Goal: Information Seeking & Learning: Learn about a topic

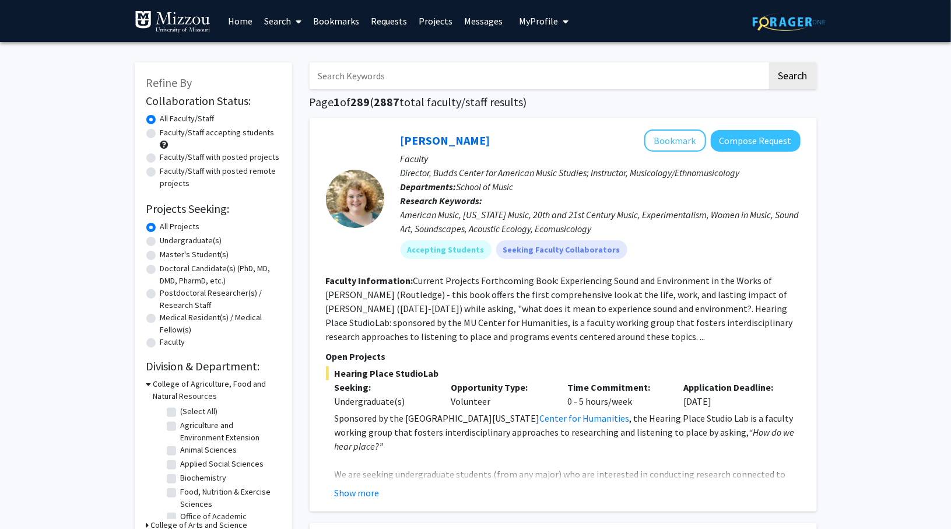
click at [160, 134] on label "Faculty/Staff accepting students" at bounding box center [217, 133] width 114 height 12
click at [160, 134] on input "Faculty/Staff accepting students" at bounding box center [164, 131] width 8 height 8
radio input "true"
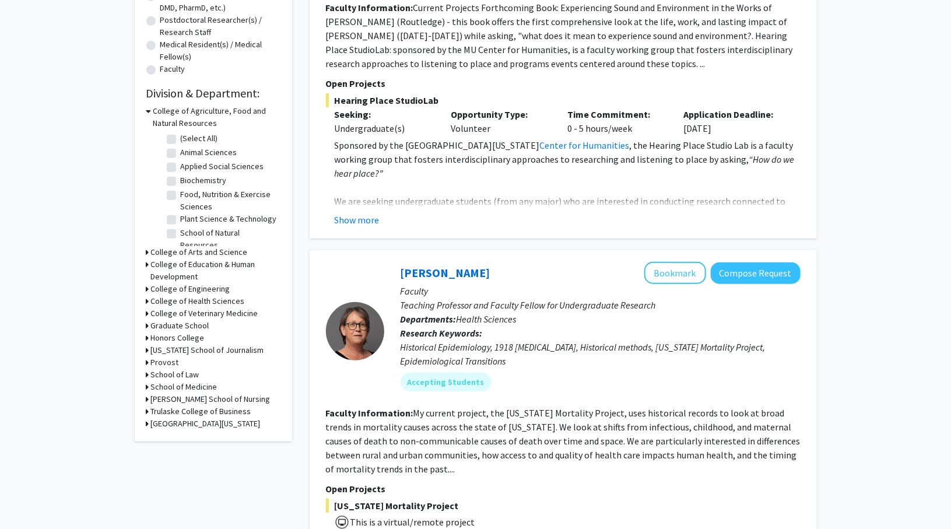
scroll to position [283, 0]
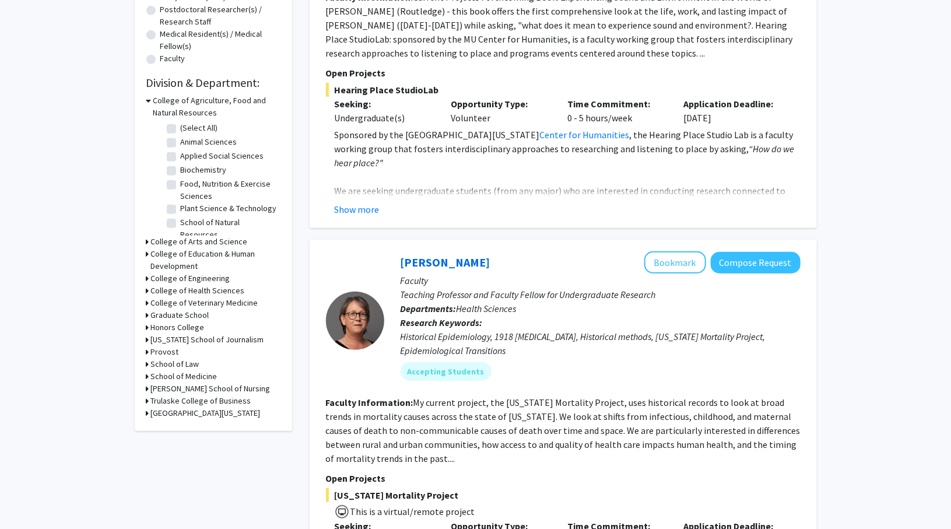
click at [177, 240] on h3 "College of Arts and Science" at bounding box center [199, 242] width 97 height 12
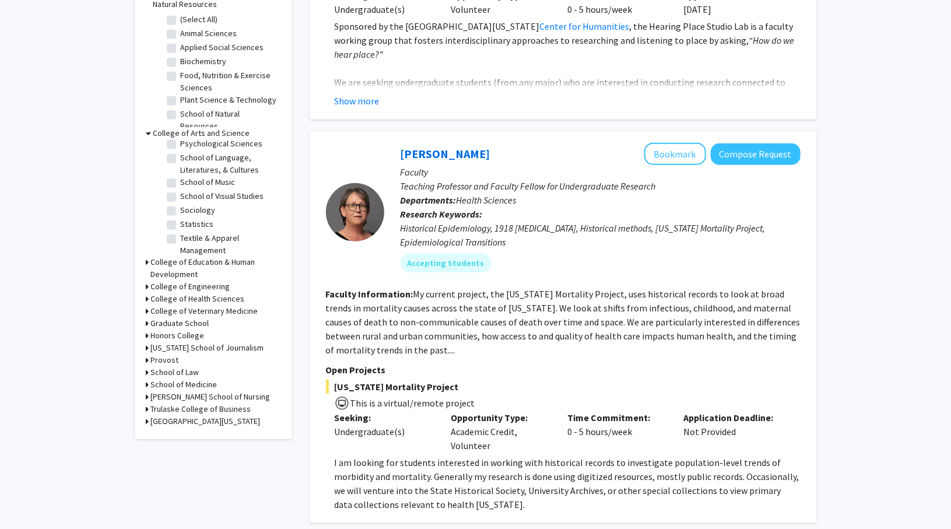
scroll to position [290, 0]
click at [181, 151] on label "Psychological Sciences" at bounding box center [222, 145] width 82 height 12
click at [181, 146] on input "Psychological Sciences" at bounding box center [185, 143] width 8 height 8
checkbox input "true"
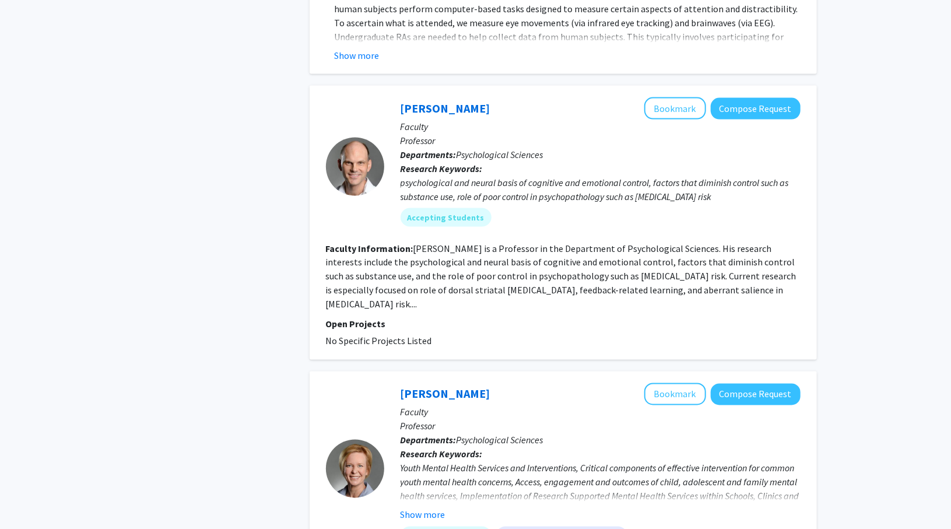
scroll to position [849, 0]
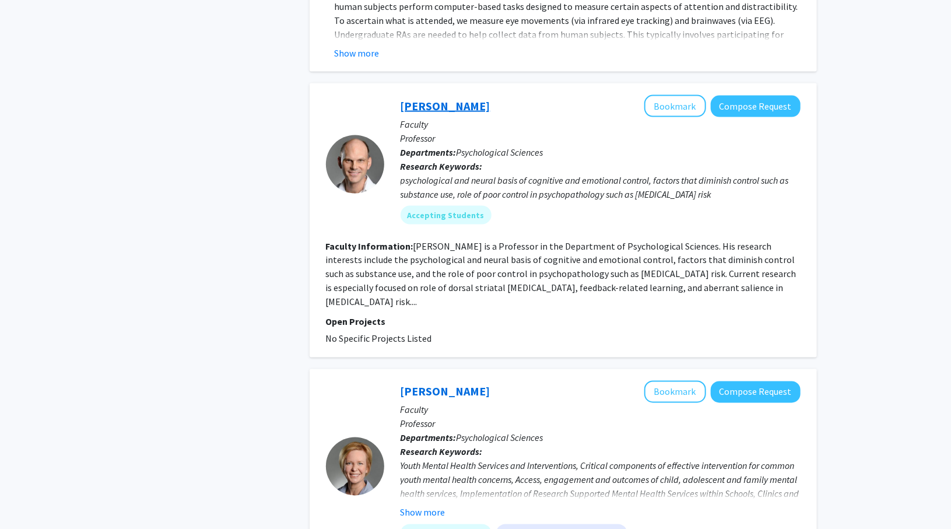
click at [440, 105] on link "[PERSON_NAME]" at bounding box center [445, 106] width 90 height 15
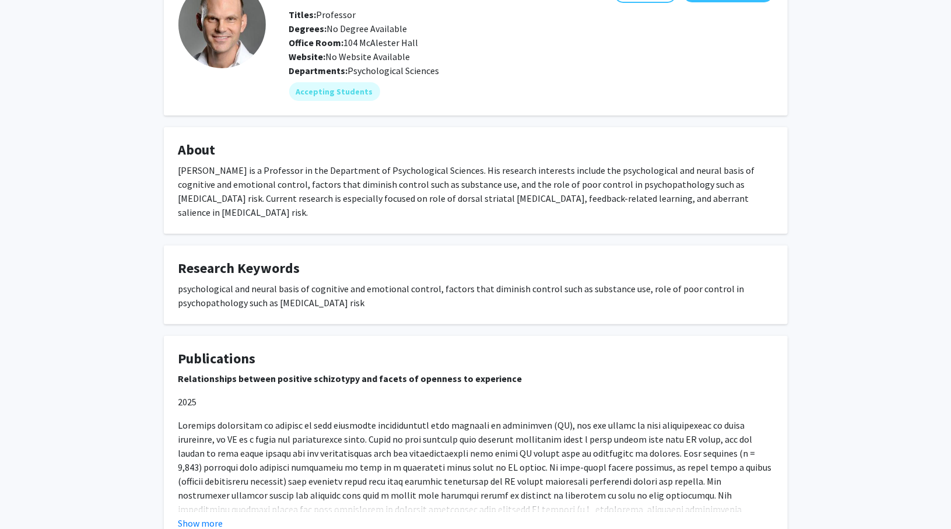
scroll to position [159, 0]
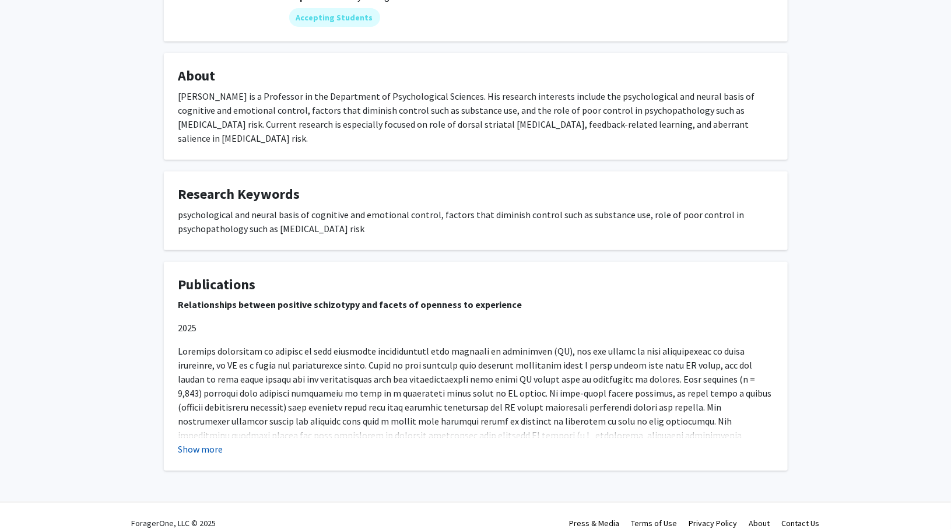
click at [206, 442] on button "Show more" at bounding box center [200, 449] width 45 height 14
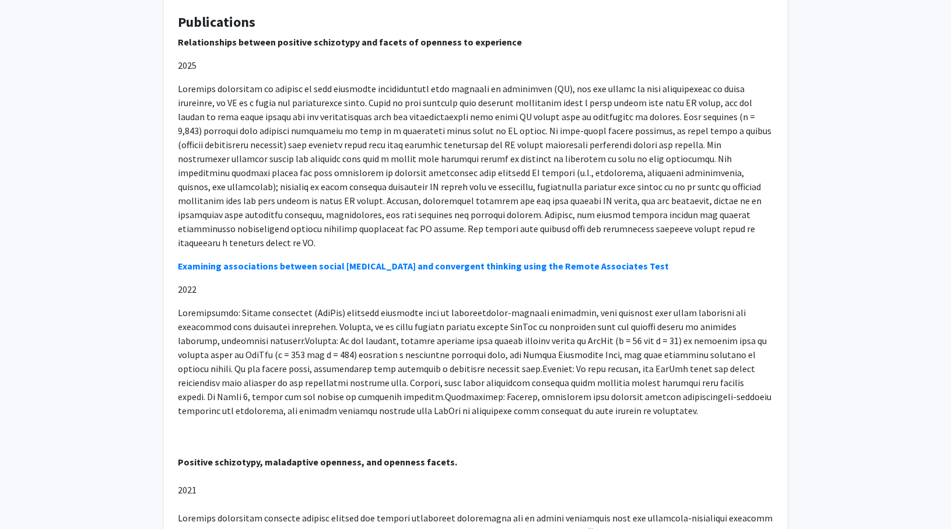
scroll to position [433, 0]
